Goal: Task Accomplishment & Management: Manage account settings

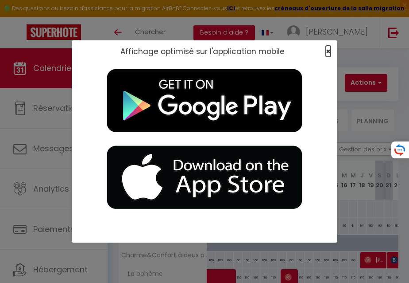
click at [328, 50] on span "×" at bounding box center [328, 51] width 5 height 11
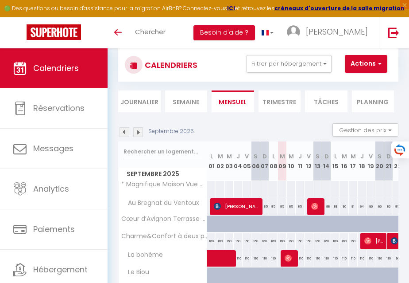
click at [124, 129] on img at bounding box center [125, 132] width 10 height 10
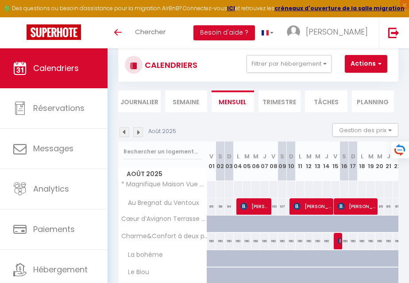
click at [124, 133] on img at bounding box center [125, 132] width 10 height 10
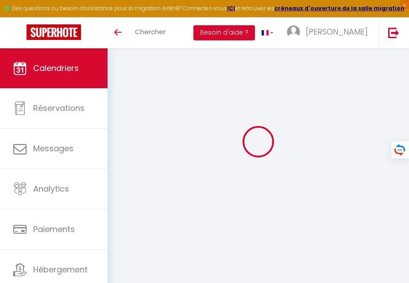
select select
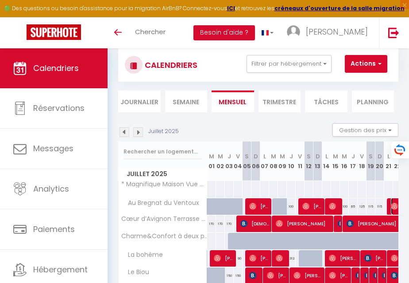
click at [393, 209] on img at bounding box center [394, 206] width 7 height 7
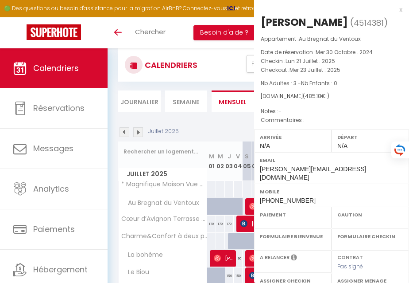
select select "OK"
select select "0"
select select "1"
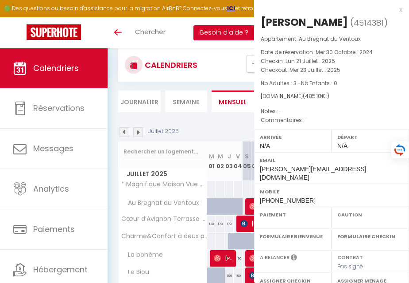
select select
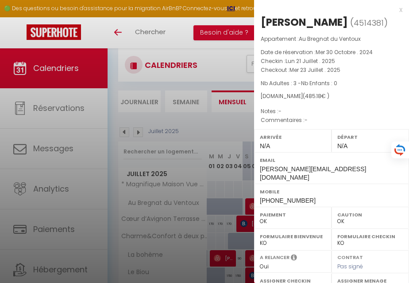
click at [206, 80] on div at bounding box center [204, 141] width 409 height 283
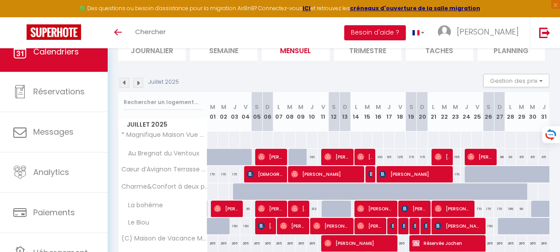
scroll to position [72, 0]
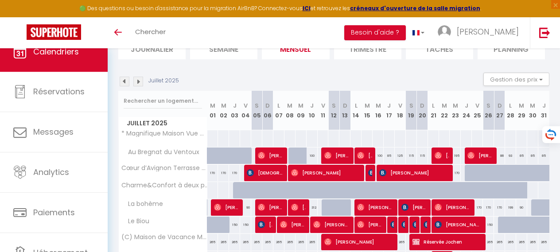
click at [139, 82] on img at bounding box center [138, 82] width 10 height 10
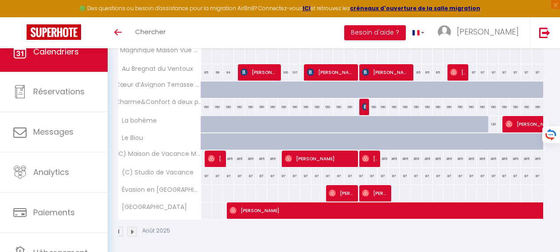
scroll to position [156, 0]
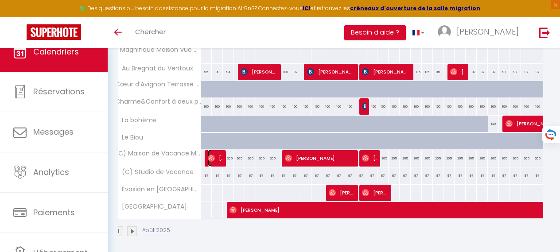
click at [221, 160] on span "Mauranne Jacobs" at bounding box center [215, 158] width 15 height 17
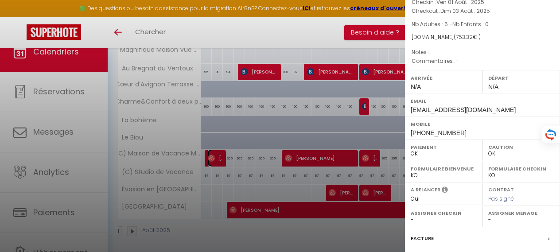
scroll to position [50, 0]
